Goal: Complete application form: Complete application form

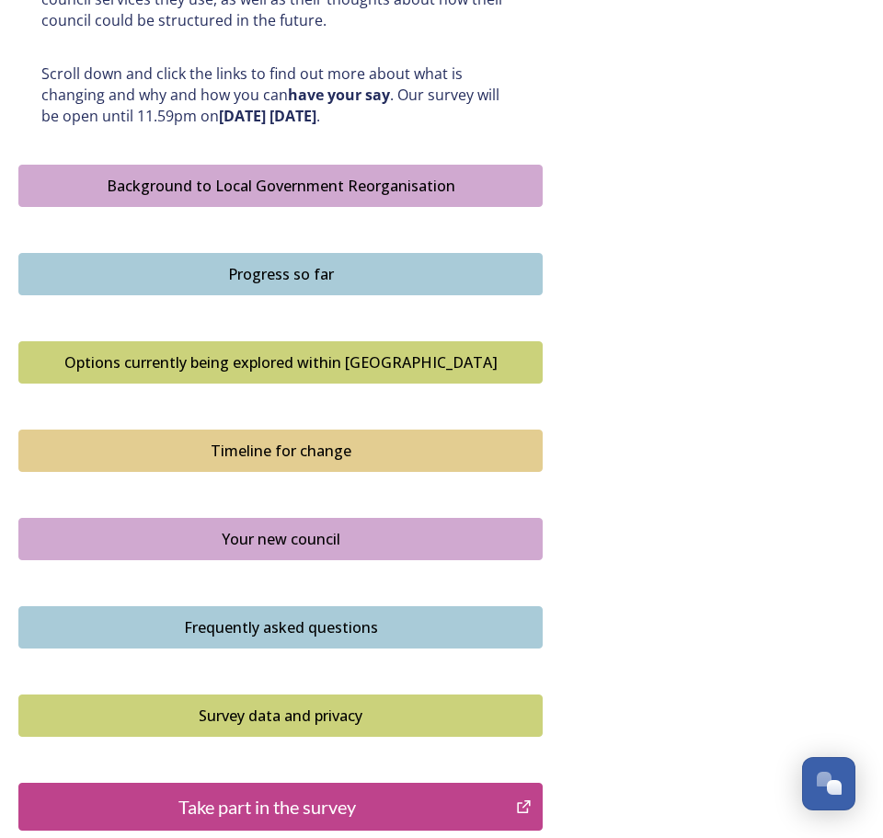
scroll to position [1145, 0]
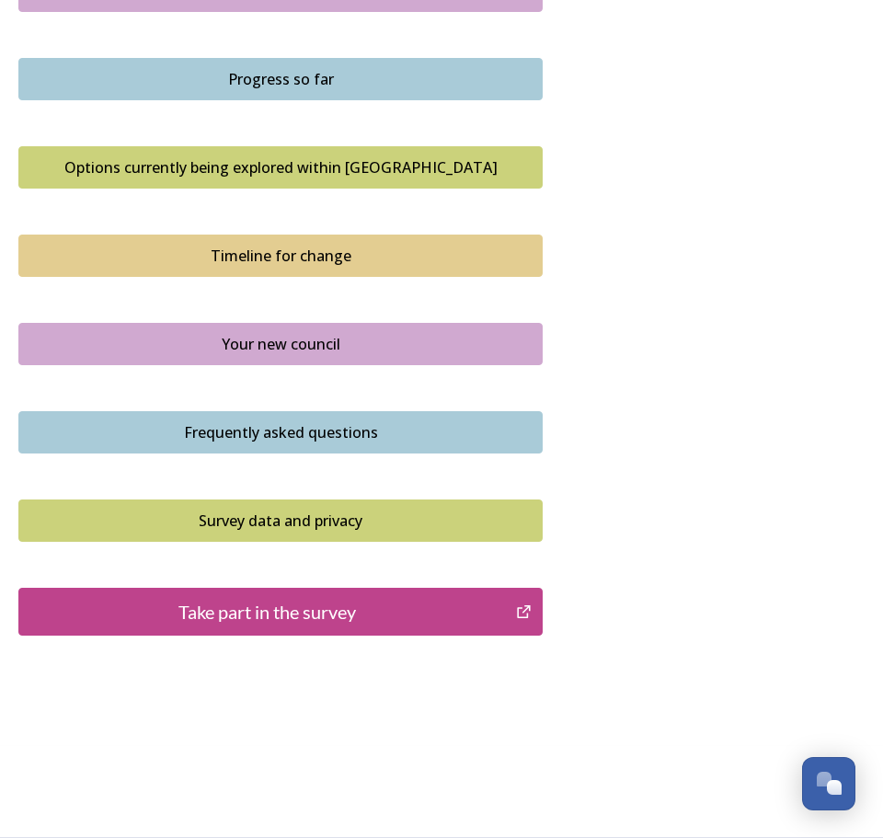
click at [333, 616] on div "Take part in the survey" at bounding box center [267, 612] width 477 height 28
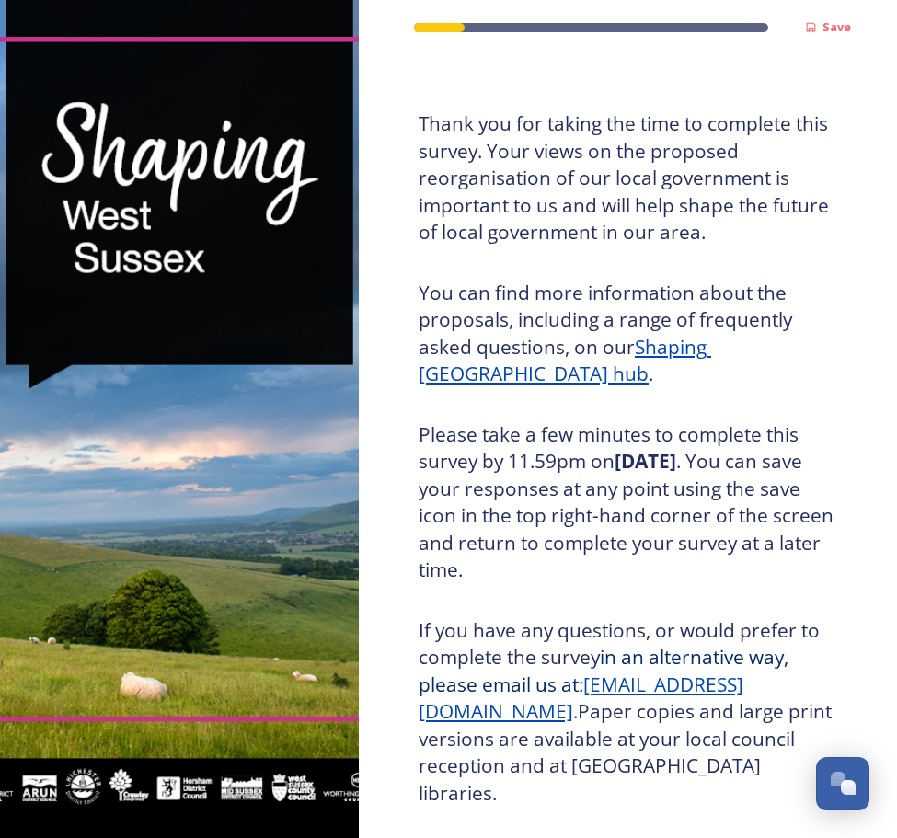
scroll to position [235, 0]
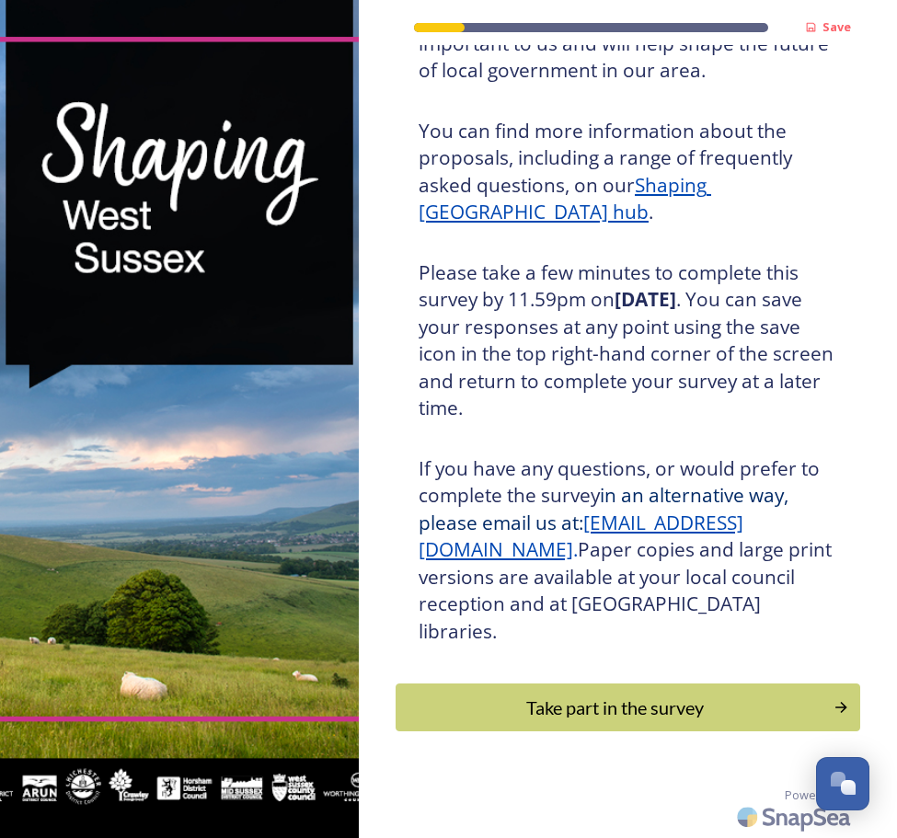
click at [588, 708] on div "Take part in the survey" at bounding box center [615, 708] width 418 height 28
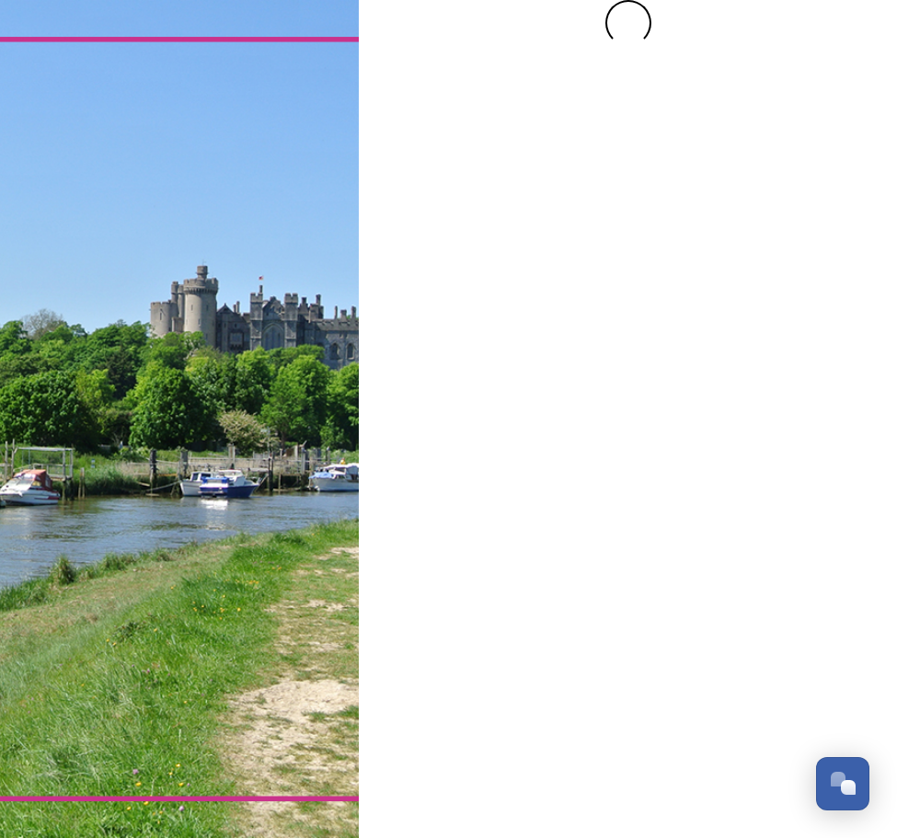
scroll to position [0, 0]
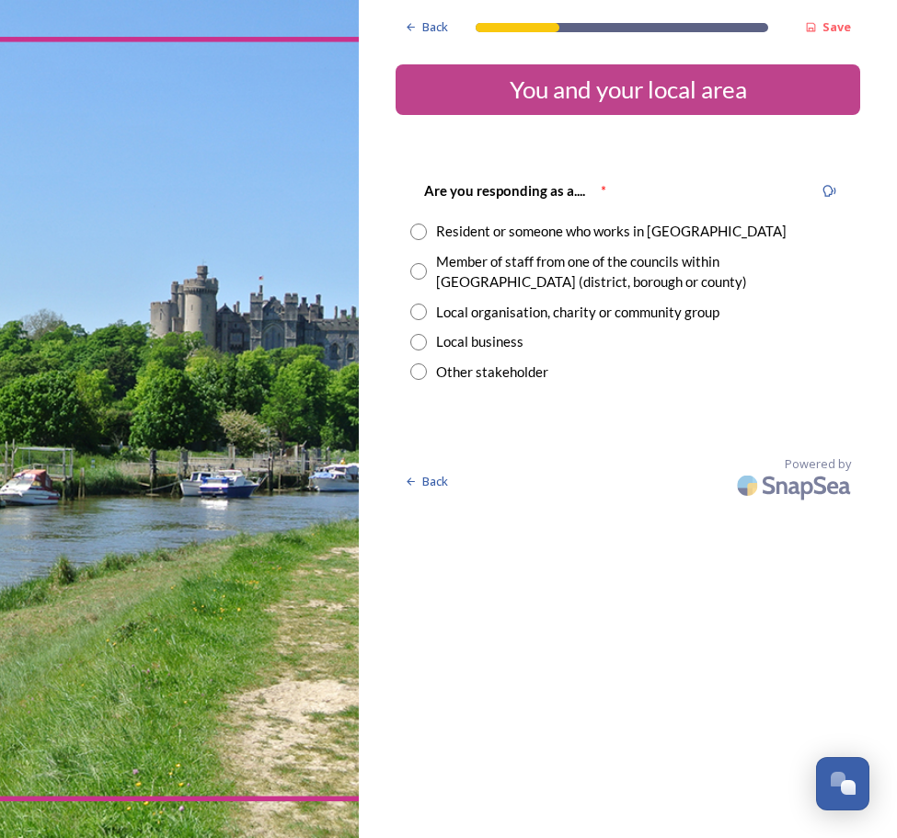
click at [420, 273] on input "radio" at bounding box center [418, 271] width 17 height 17
radio input "true"
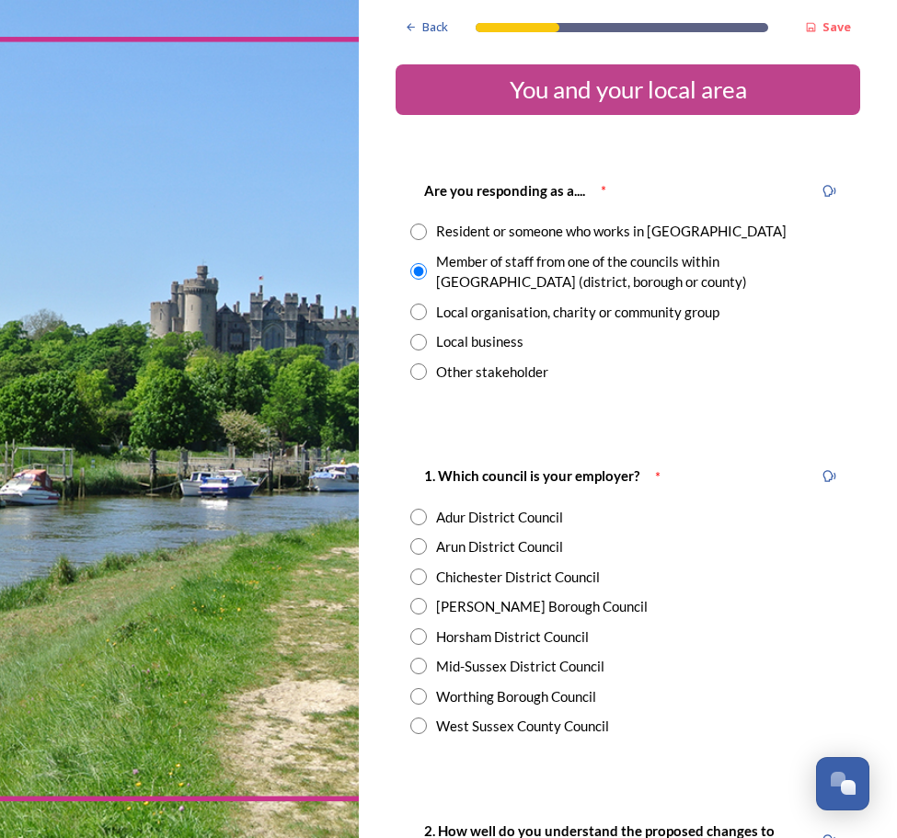
click at [418, 519] on input "radio" at bounding box center [418, 517] width 17 height 17
radio input "true"
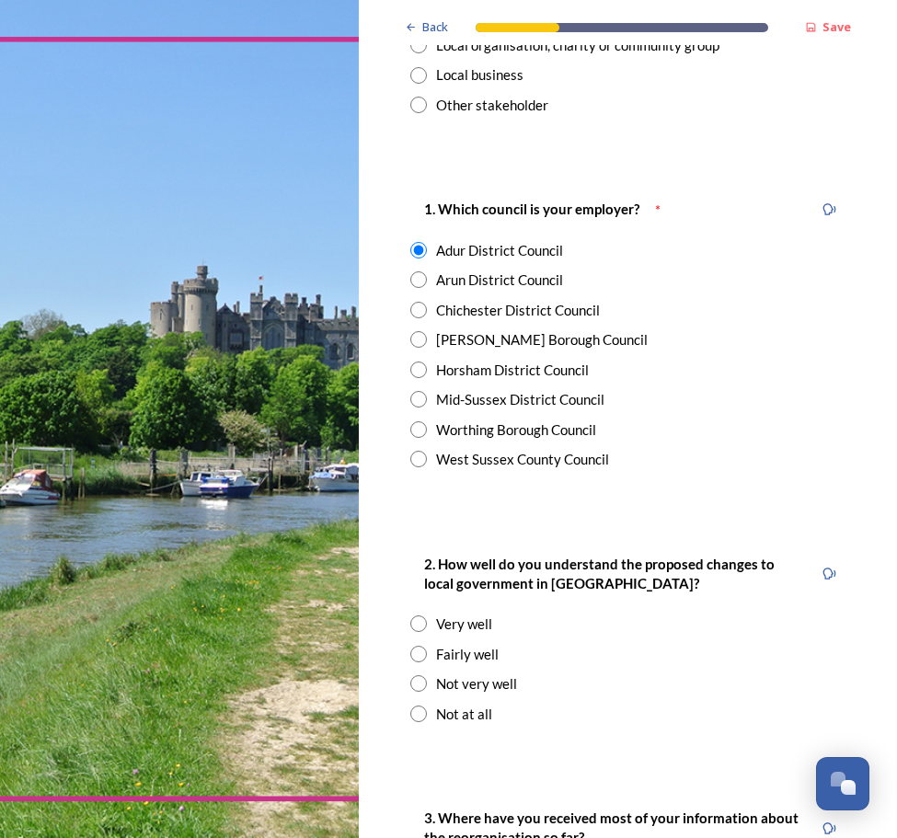
scroll to position [276, 0]
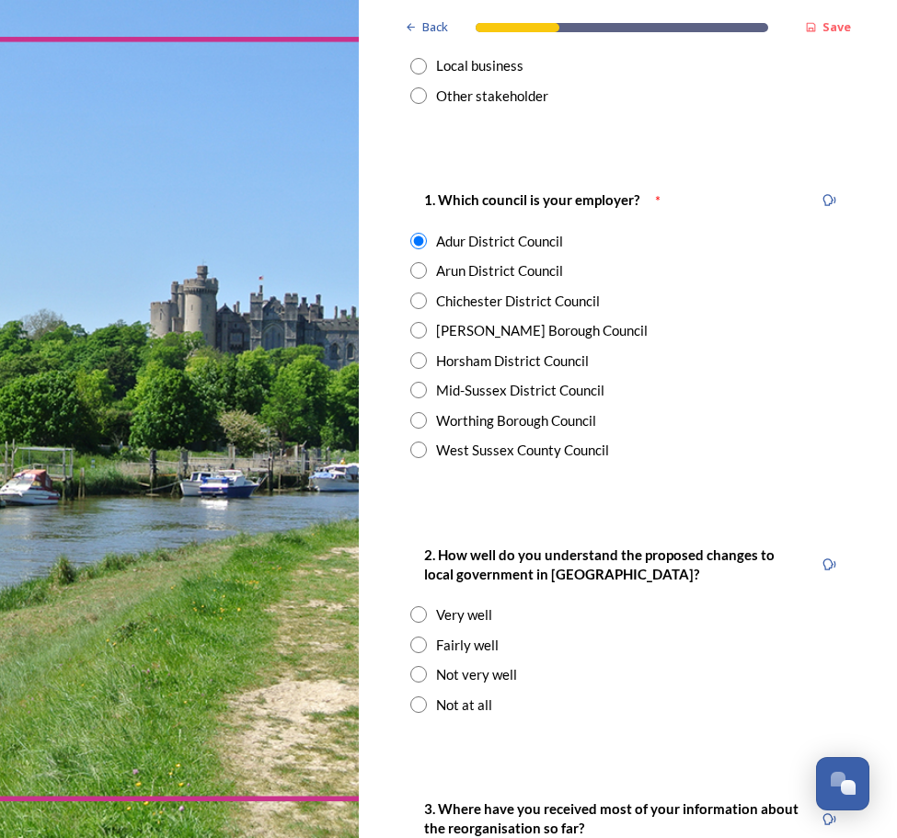
click at [407, 648] on div "2. How well do you understand the proposed changes to local government in [GEOG…" at bounding box center [628, 629] width 464 height 209
click at [418, 645] on input "radio" at bounding box center [418, 644] width 17 height 17
radio input "true"
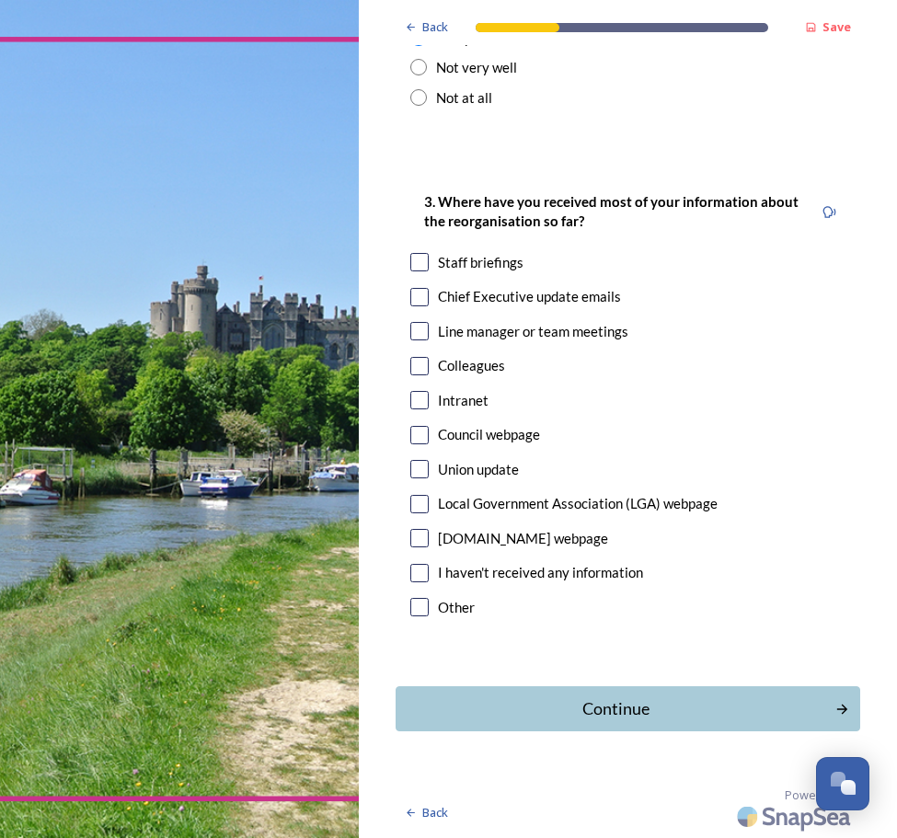
click at [419, 261] on input "checkbox" at bounding box center [419, 262] width 18 height 18
checkbox input "true"
click at [418, 292] on input "checkbox" at bounding box center [419, 297] width 18 height 18
checkbox input "true"
click at [584, 709] on div "Continue" at bounding box center [615, 708] width 419 height 25
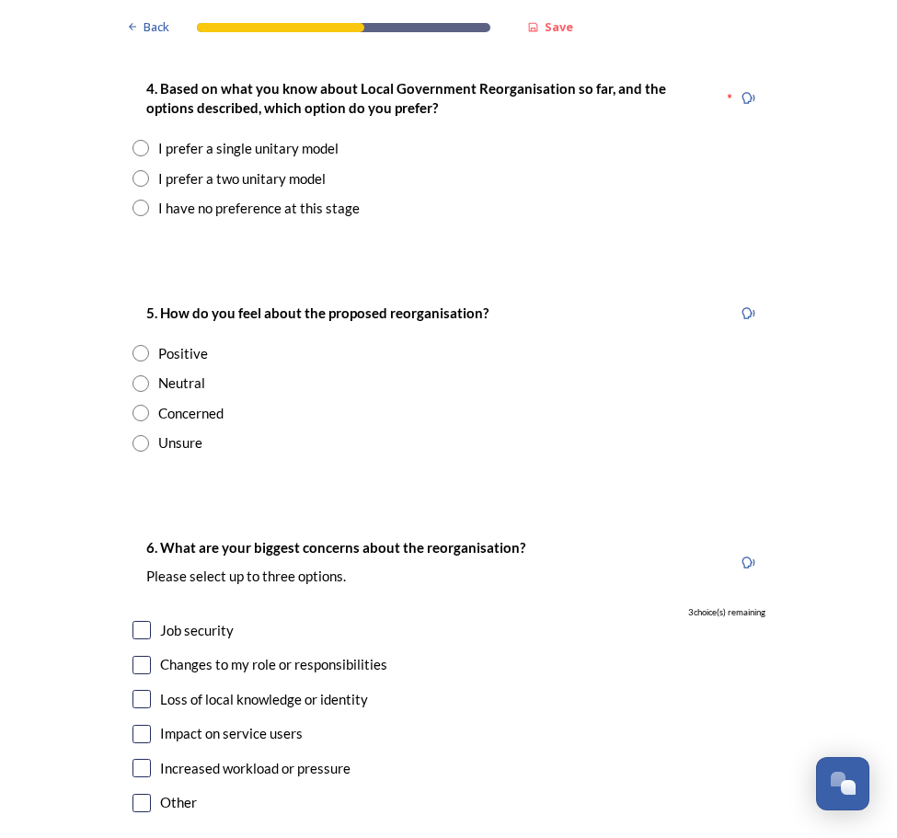
scroll to position [2299, 0]
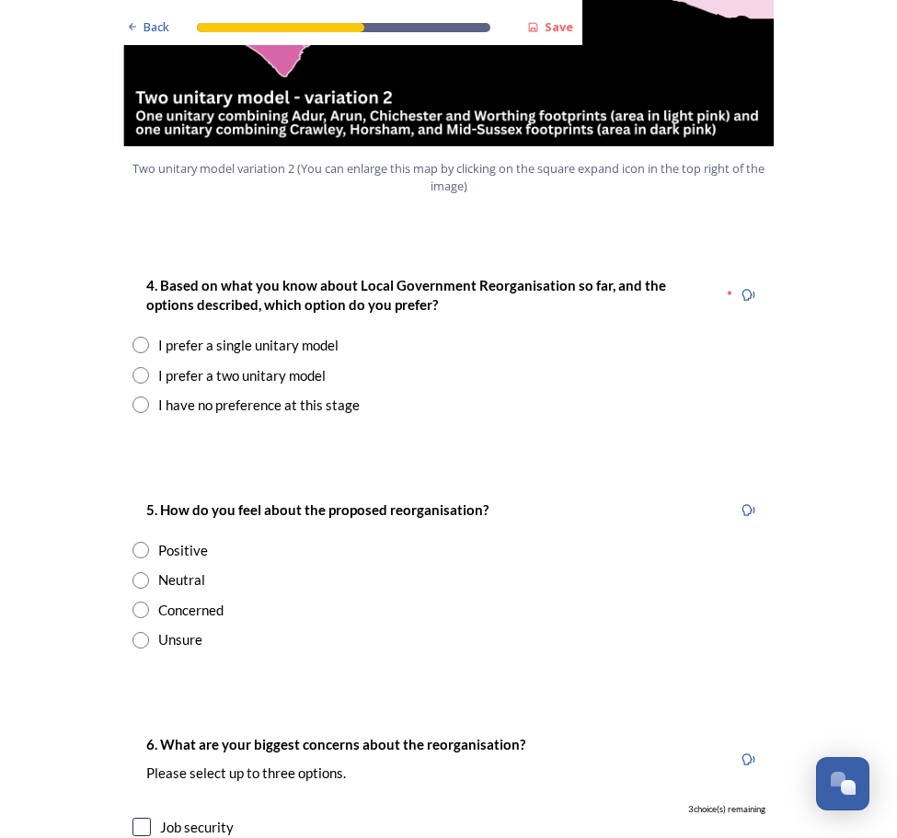
click at [134, 304] on div "4. Based on what you know about Local Government Reorganisation so far, and the…" at bounding box center [449, 345] width 662 height 178
click at [133, 337] on input "radio" at bounding box center [140, 345] width 17 height 17
radio input "true"
